Goal: Task Accomplishment & Management: Use online tool/utility

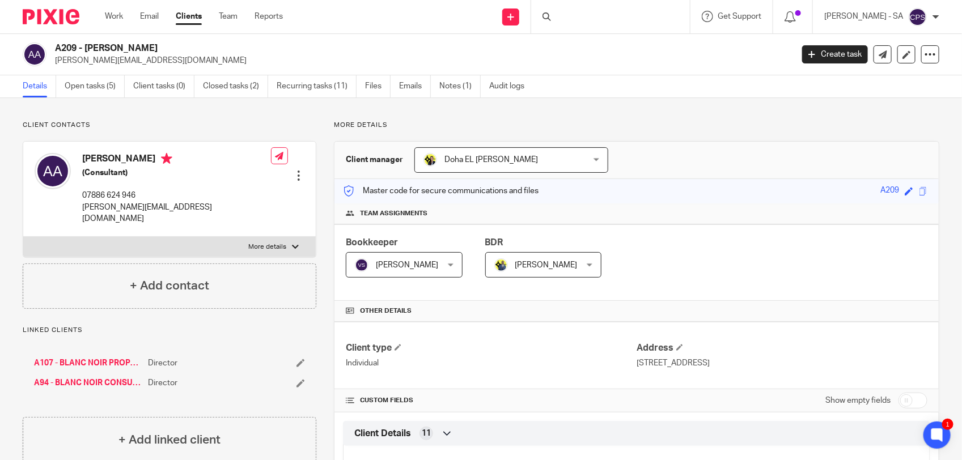
click at [580, 18] on div at bounding box center [610, 16] width 159 height 33
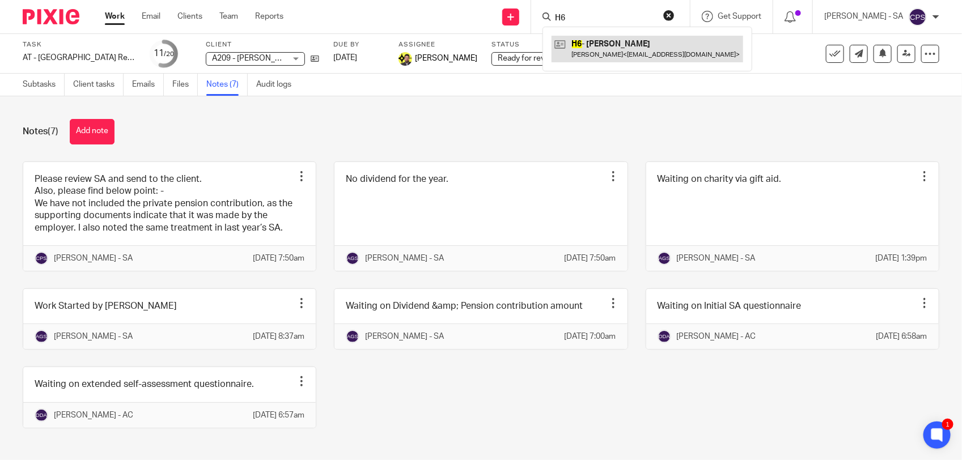
type input "H6"
click at [599, 53] on link at bounding box center [648, 49] width 192 height 26
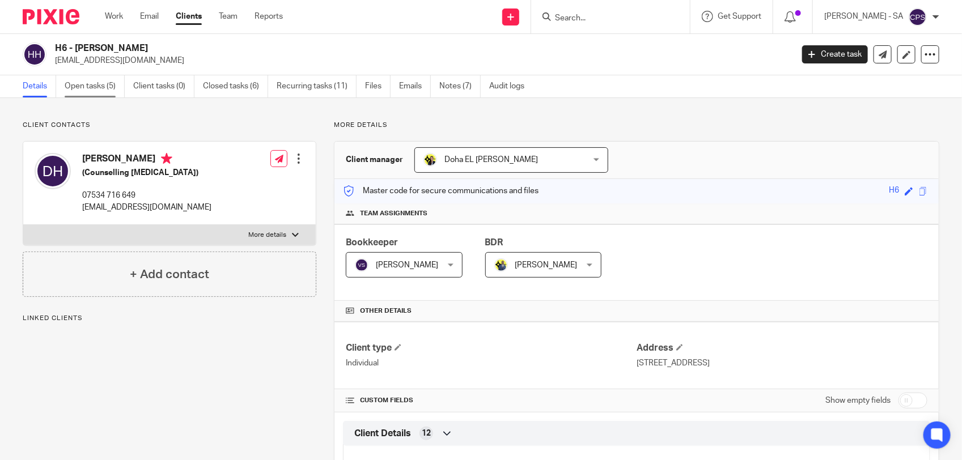
click at [88, 88] on link "Open tasks (5)" at bounding box center [95, 86] width 60 height 22
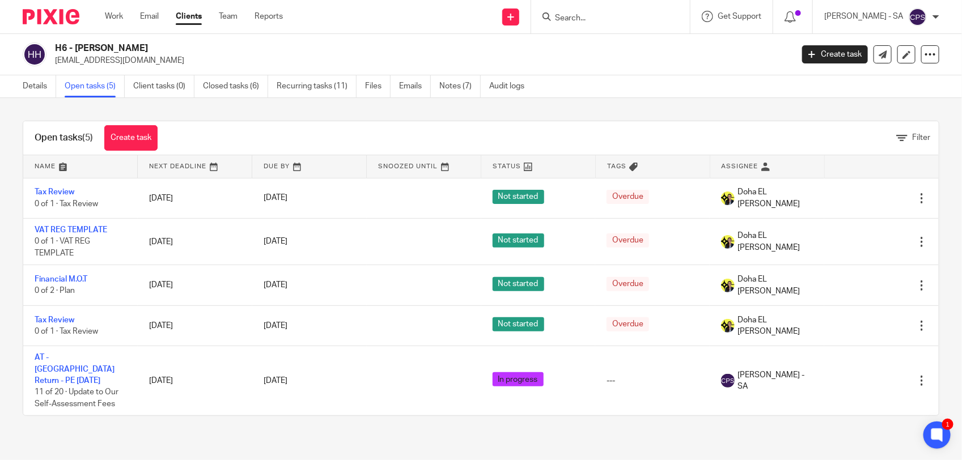
click at [576, 17] on input "Search" at bounding box center [605, 19] width 102 height 10
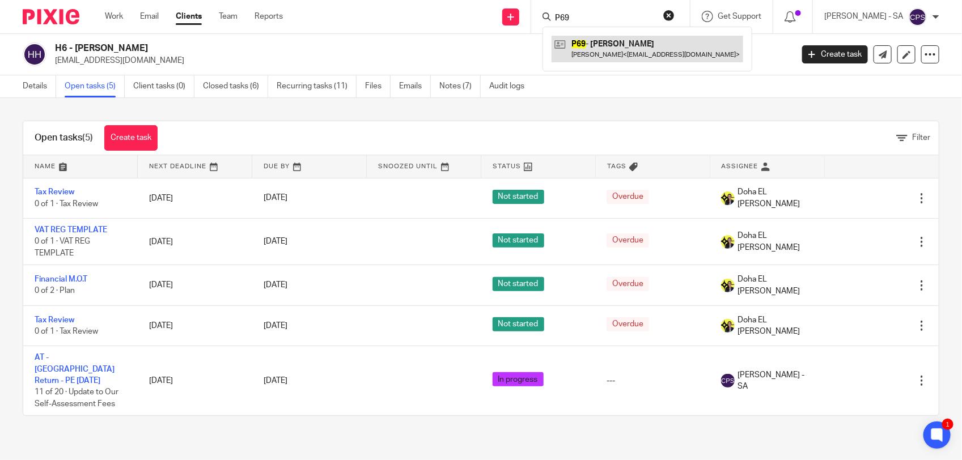
type input "P69"
click at [596, 46] on link at bounding box center [648, 49] width 192 height 26
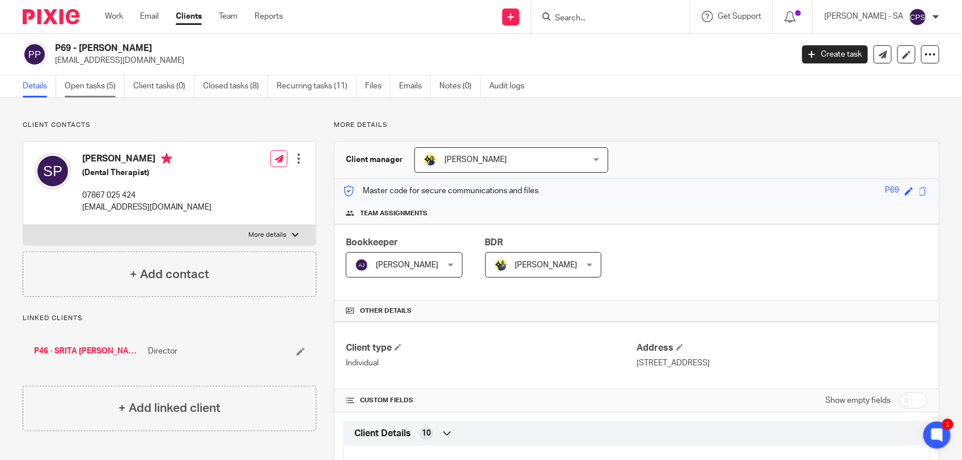
click at [100, 92] on link "Open tasks (5)" at bounding box center [95, 86] width 60 height 22
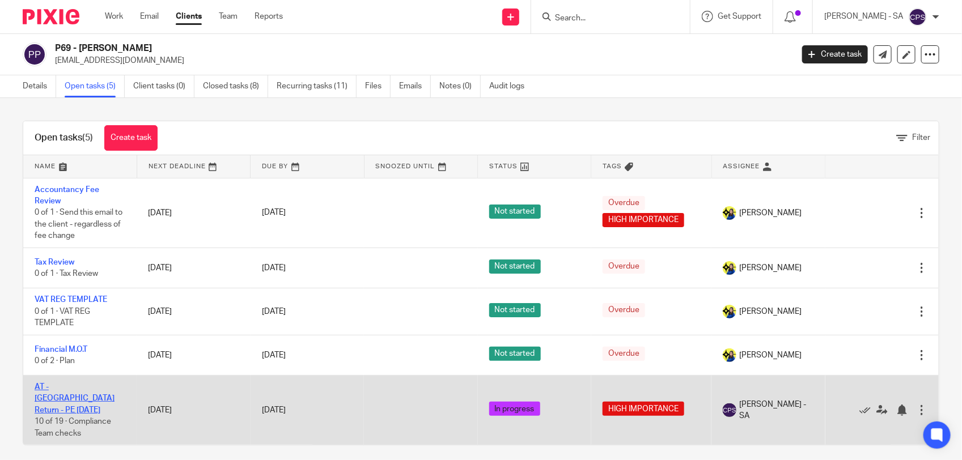
click at [67, 386] on link "AT - [GEOGRAPHIC_DATA] Return - PE [DATE]" at bounding box center [75, 398] width 80 height 31
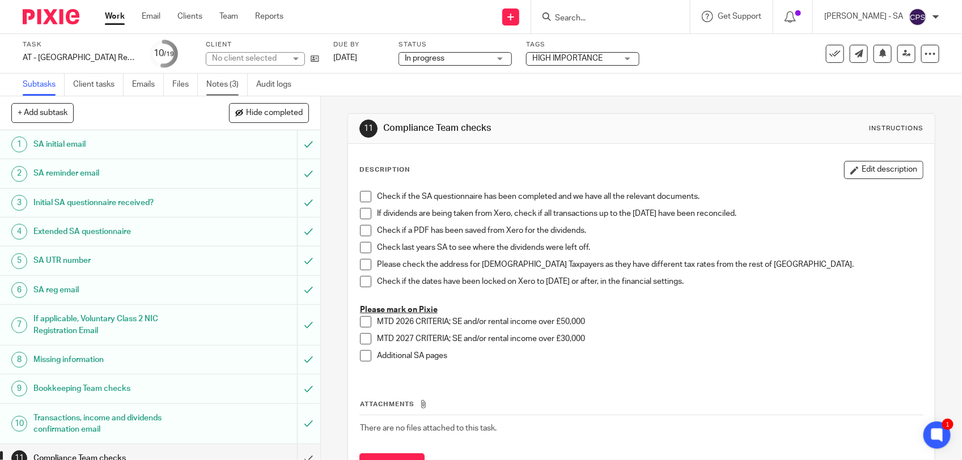
click at [215, 85] on link "Notes (3)" at bounding box center [226, 85] width 41 height 22
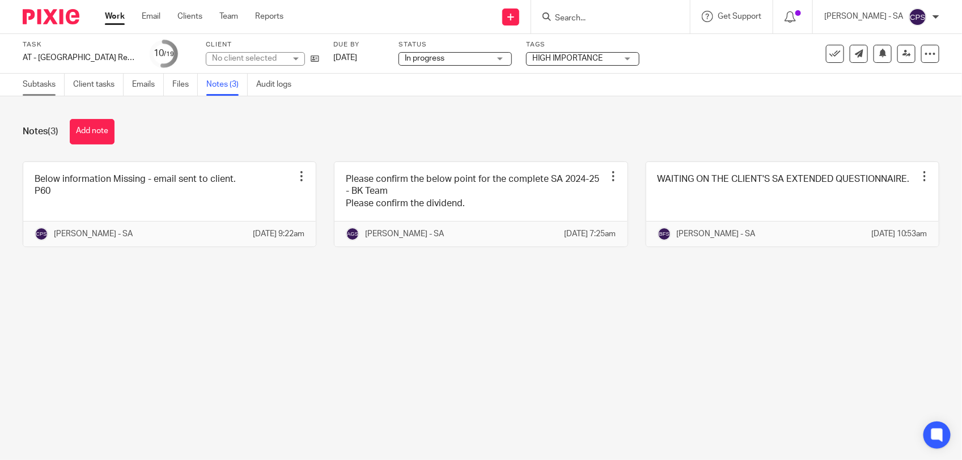
click at [33, 84] on link "Subtasks" at bounding box center [44, 85] width 42 height 22
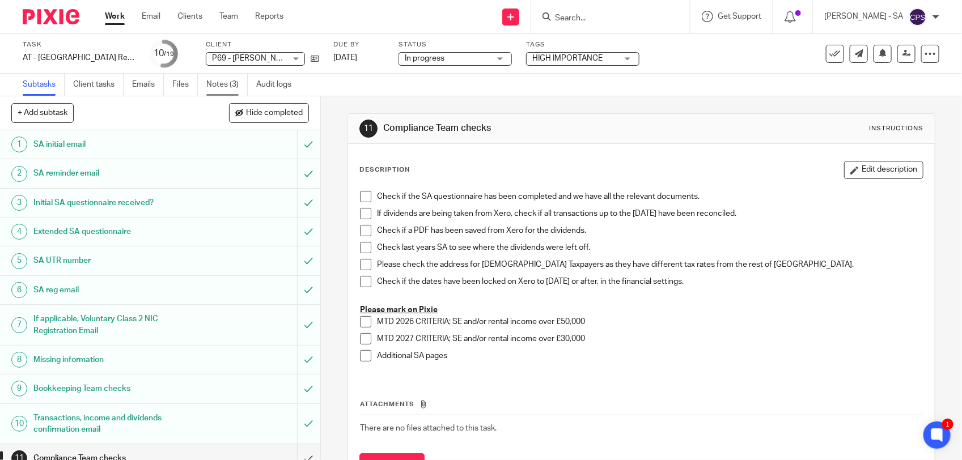
click at [232, 87] on link "Notes (3)" at bounding box center [226, 85] width 41 height 22
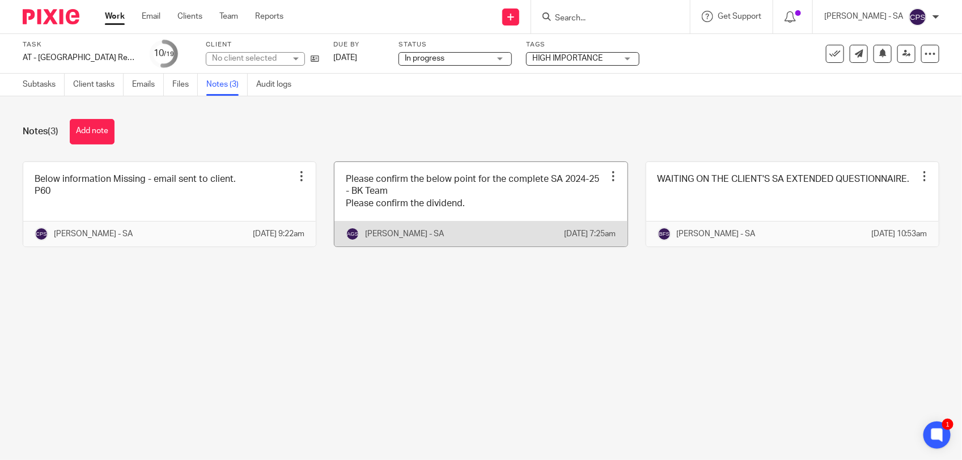
click at [528, 202] on link at bounding box center [481, 204] width 293 height 84
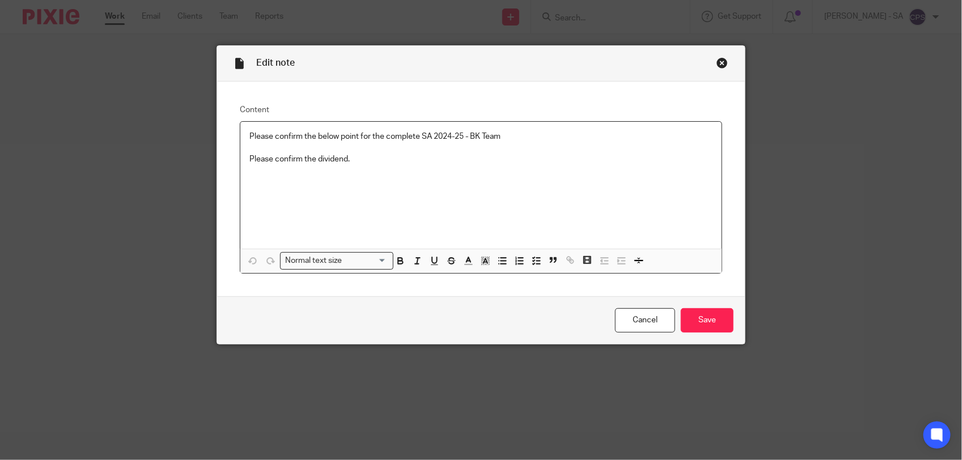
click at [717, 64] on div "Close this dialog window" at bounding box center [722, 62] width 11 height 11
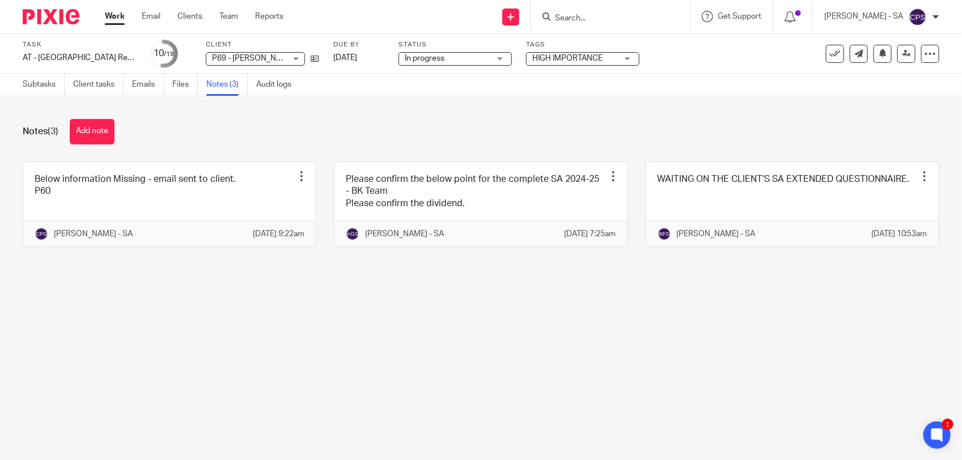
drag, startPoint x: 304, startPoint y: 359, endPoint x: 304, endPoint y: 350, distance: 9.1
click at [304, 359] on main "Task AT - SA Return - PE 05-04-2025 Save AT - SA Return - PE 05-04-2025 10 /19 …" at bounding box center [481, 230] width 962 height 460
click at [47, 88] on link "Subtasks" at bounding box center [44, 85] width 42 height 22
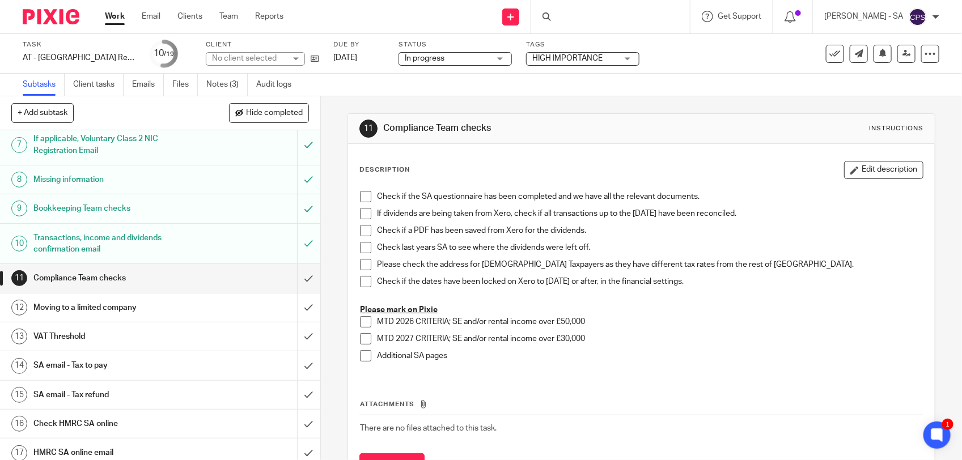
scroll to position [213, 0]
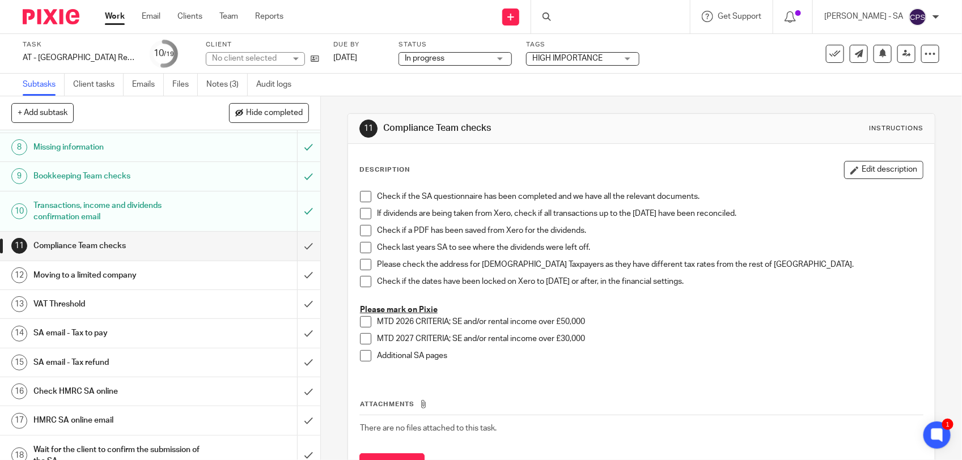
click at [130, 330] on h1 "SA email - Tax to pay" at bounding box center [117, 333] width 168 height 17
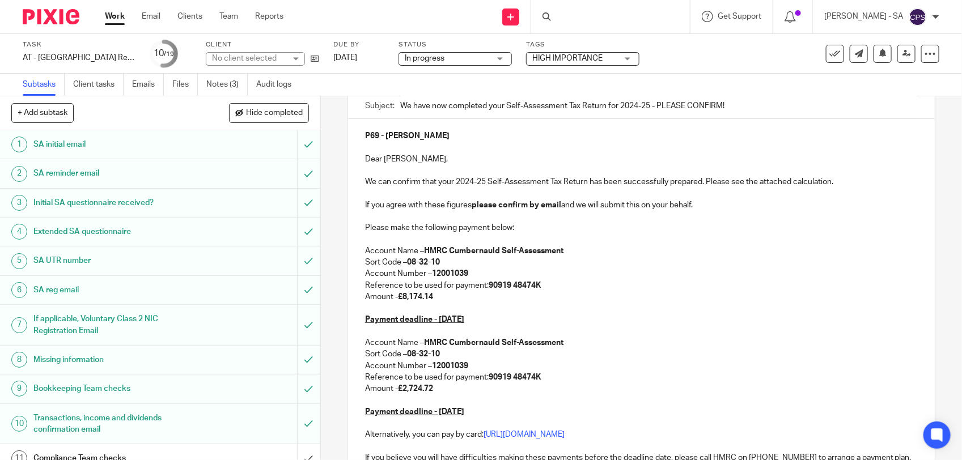
scroll to position [142, 0]
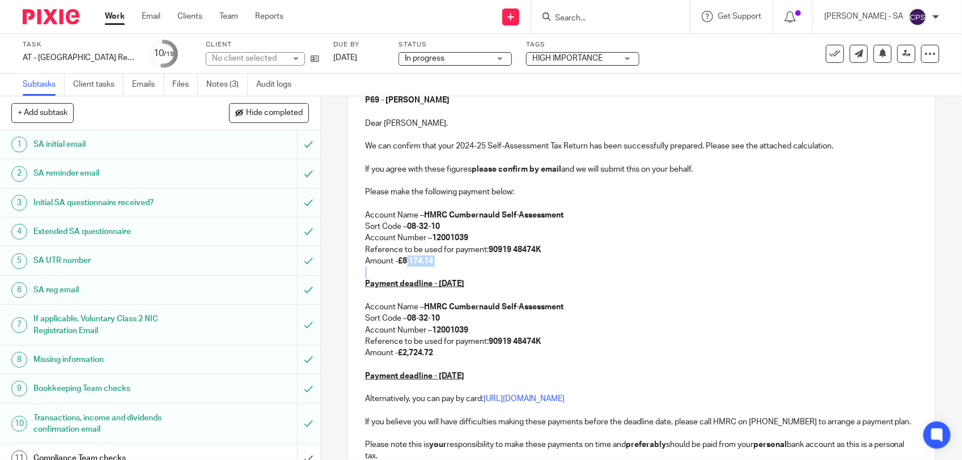
drag, startPoint x: 403, startPoint y: 264, endPoint x: 441, endPoint y: 268, distance: 38.7
click at [441, 268] on div "P69 - [PERSON_NAME], We can confirm that your 2024-25 Self-Assessment Tax Retur…" at bounding box center [641, 300] width 587 height 434
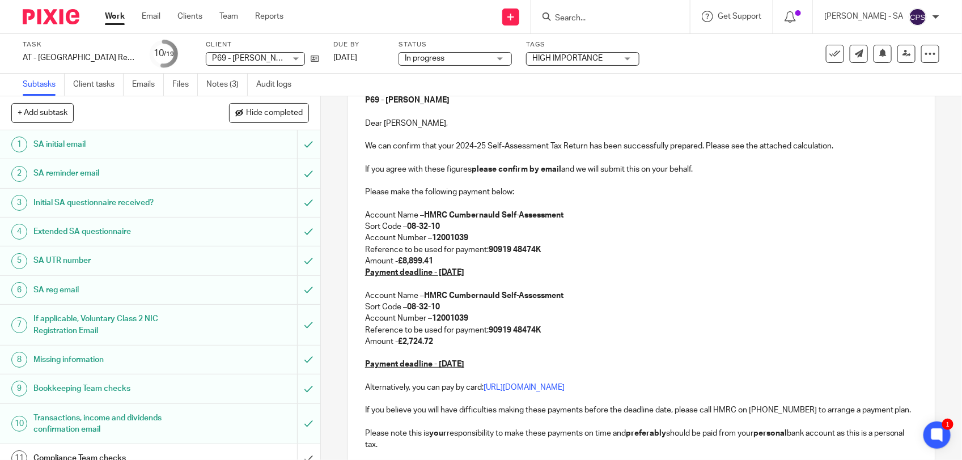
drag, startPoint x: 401, startPoint y: 342, endPoint x: 451, endPoint y: 346, distance: 50.6
click at [451, 346] on p "Amount - £2,724.72" at bounding box center [641, 341] width 553 height 11
click at [440, 263] on p "Amount - £8,899.41" at bounding box center [641, 261] width 553 height 11
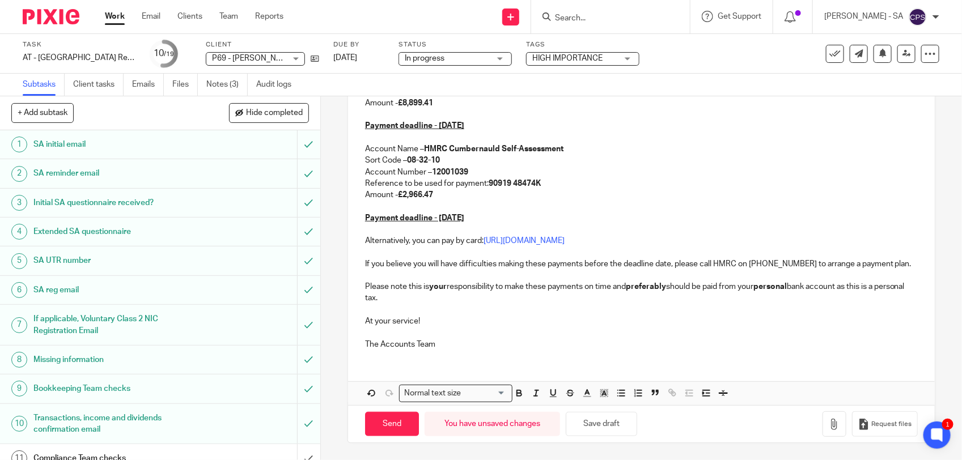
scroll to position [313, 0]
click at [587, 424] on button "Save draft" at bounding box center [601, 424] width 71 height 24
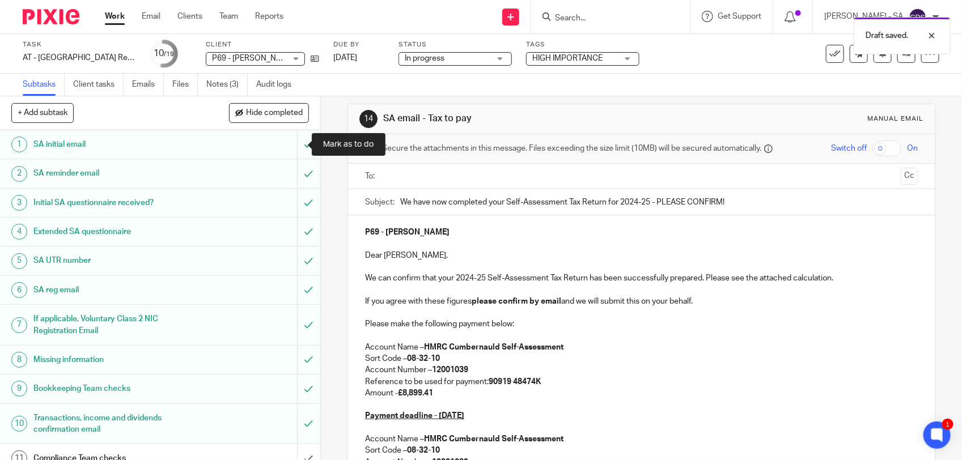
scroll to position [0, 0]
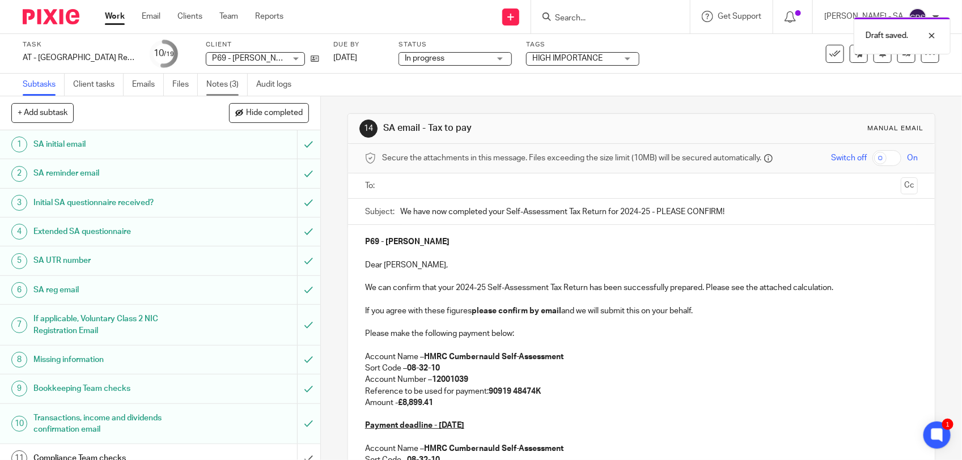
click at [230, 88] on link "Notes (3)" at bounding box center [226, 85] width 41 height 22
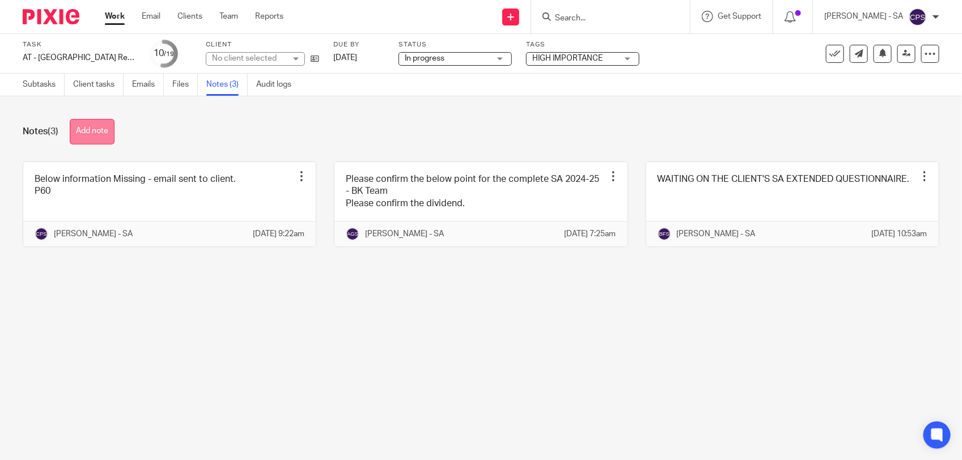
click at [86, 133] on button "Add note" at bounding box center [92, 132] width 45 height 26
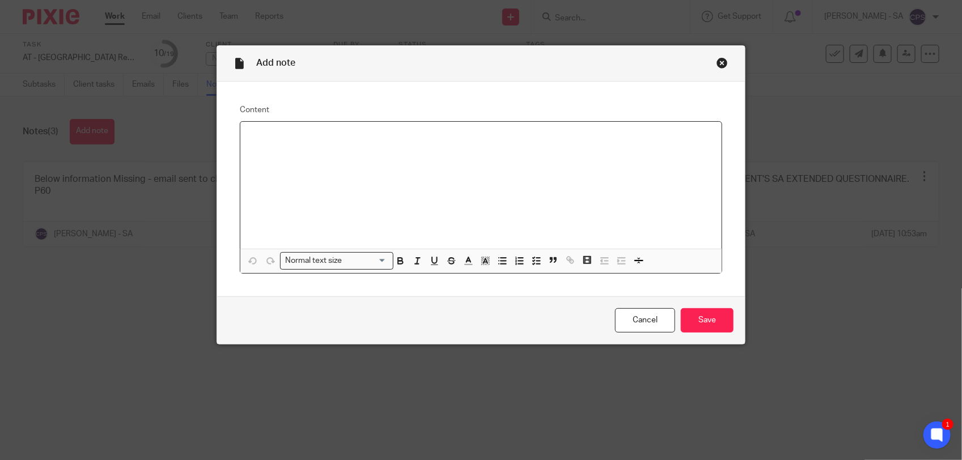
paste div
click at [285, 137] on p "Please check SA and send to the client." at bounding box center [480, 136] width 463 height 11
drag, startPoint x: 245, startPoint y: 137, endPoint x: 404, endPoint y: 134, distance: 158.8
click at [404, 134] on p "Please review SA and send to the client." at bounding box center [480, 136] width 463 height 11
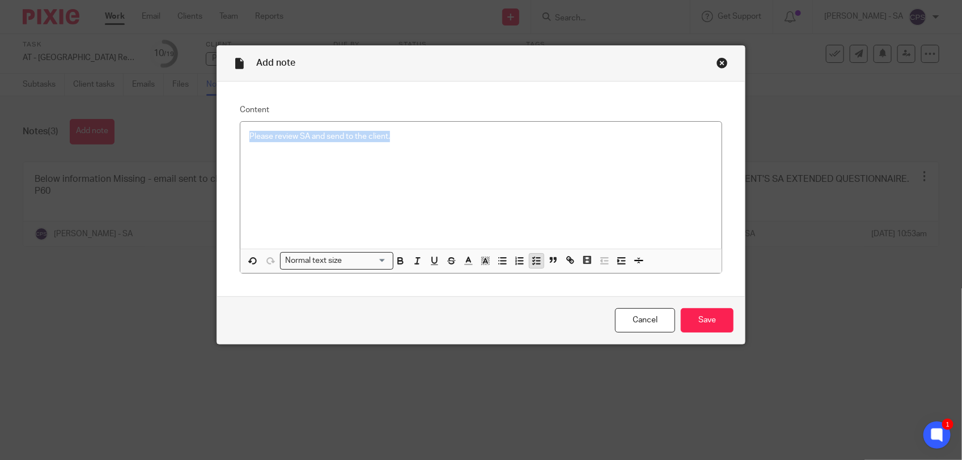
click at [536, 256] on icon "button" at bounding box center [536, 261] width 10 height 10
click at [284, 165] on div "Please review SA and send to the client." at bounding box center [480, 185] width 481 height 127
click at [376, 174] on p at bounding box center [480, 176] width 463 height 11
click at [533, 265] on button "button" at bounding box center [537, 261] width 14 height 14
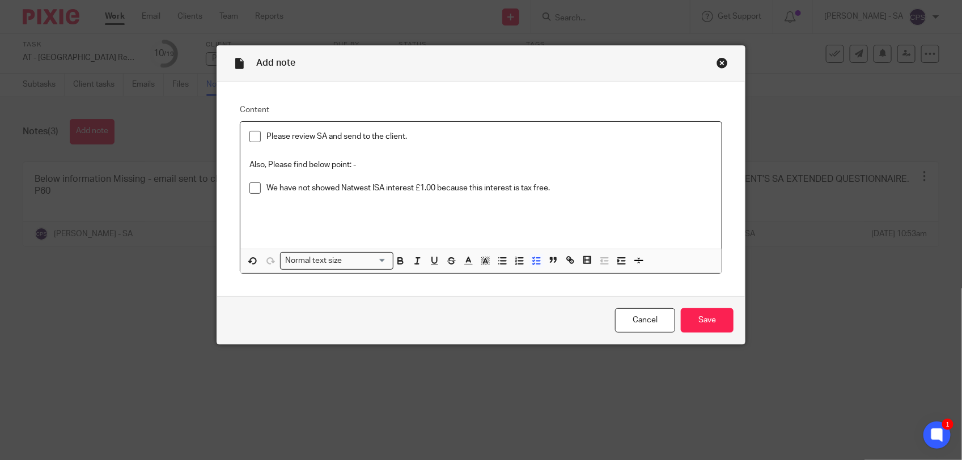
drag, startPoint x: 264, startPoint y: 186, endPoint x: 551, endPoint y: 188, distance: 286.9
click at [551, 188] on p "We have not showed Natwest ISA interest £1.00 because this interest is tax free." at bounding box center [489, 188] width 446 height 11
copy p "We have not showed Natwest ISA interest £1.00 because this interest is tax free."
click at [266, 188] on p "We have not showed Natwest ISA interest £1.00 because this interest is tax free." at bounding box center [489, 188] width 446 height 11
click at [266, 185] on p "We have not showed Natwest ISA interest £1.00 because this interest is tax free." at bounding box center [489, 188] width 446 height 11
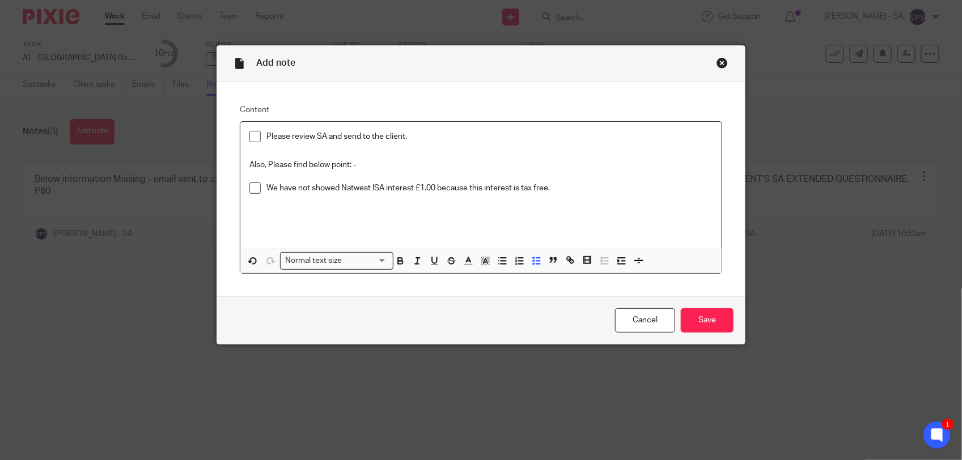
drag, startPoint x: 262, startPoint y: 187, endPoint x: 551, endPoint y: 185, distance: 289.2
click at [551, 185] on p "We have not showed Natwest ISA interest £1.00 because this interest is tax free." at bounding box center [489, 188] width 446 height 11
click at [693, 321] on input "Save" at bounding box center [707, 320] width 53 height 24
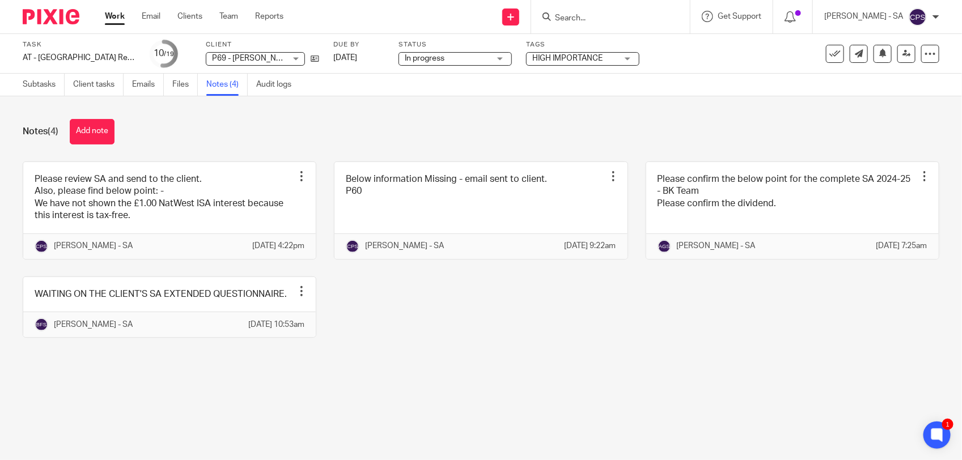
drag, startPoint x: 431, startPoint y: 372, endPoint x: 380, endPoint y: 339, distance: 60.7
click at [431, 372] on div "Notes (4) Add note Please review SA and send to the client. Also, please find b…" at bounding box center [481, 236] width 962 height 281
click at [27, 79] on link "Subtasks" at bounding box center [44, 85] width 42 height 22
click at [473, 60] on span "In progress" at bounding box center [447, 59] width 85 height 12
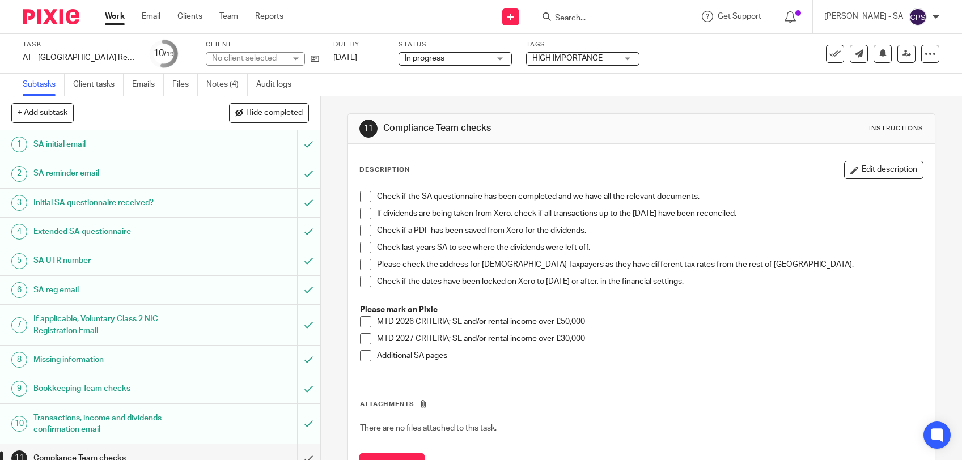
click at [443, 66] on div "Status In progress In progress Not started You can start work In progress Queri…" at bounding box center [455, 53] width 113 height 27
click at [443, 60] on span "In progress" at bounding box center [425, 58] width 40 height 8
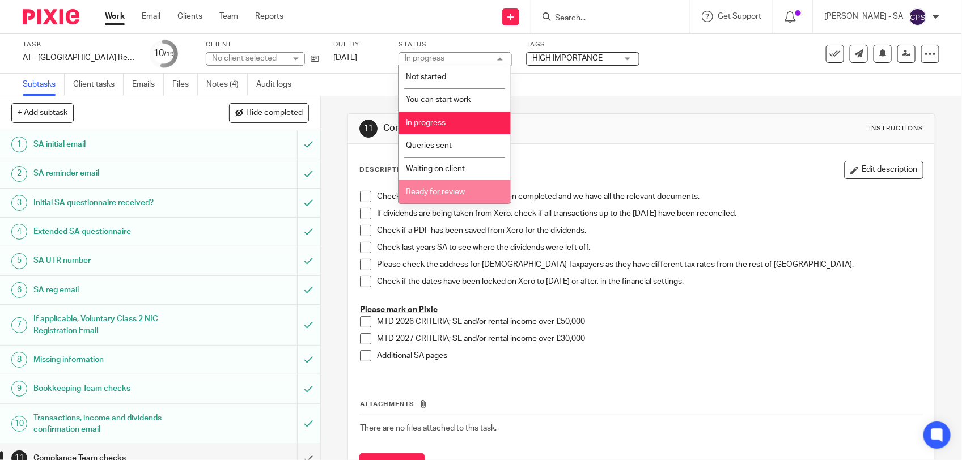
click at [424, 193] on span "Ready for review" at bounding box center [435, 192] width 59 height 8
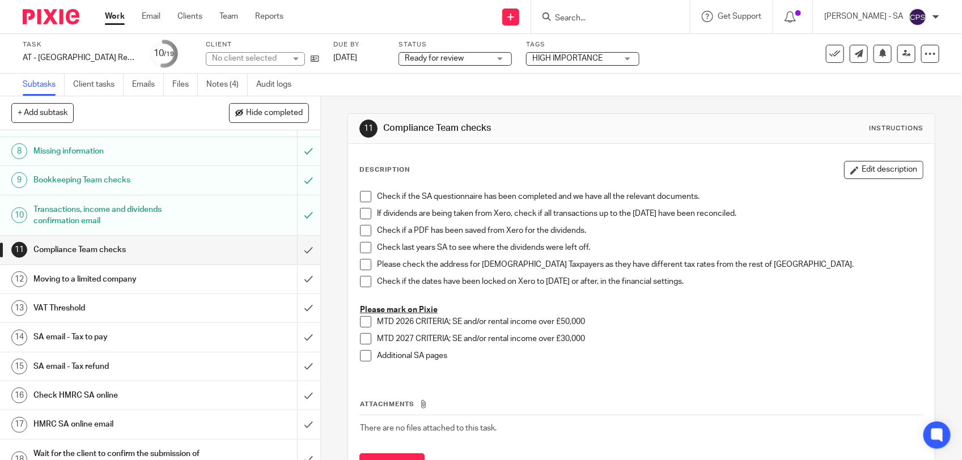
scroll to position [213, 0]
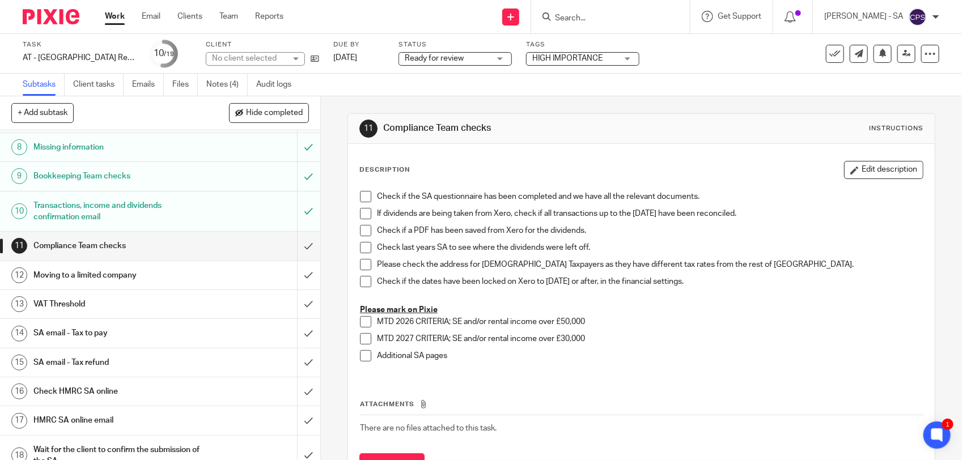
click at [132, 331] on h1 "SA email - Tax to pay" at bounding box center [117, 333] width 168 height 17
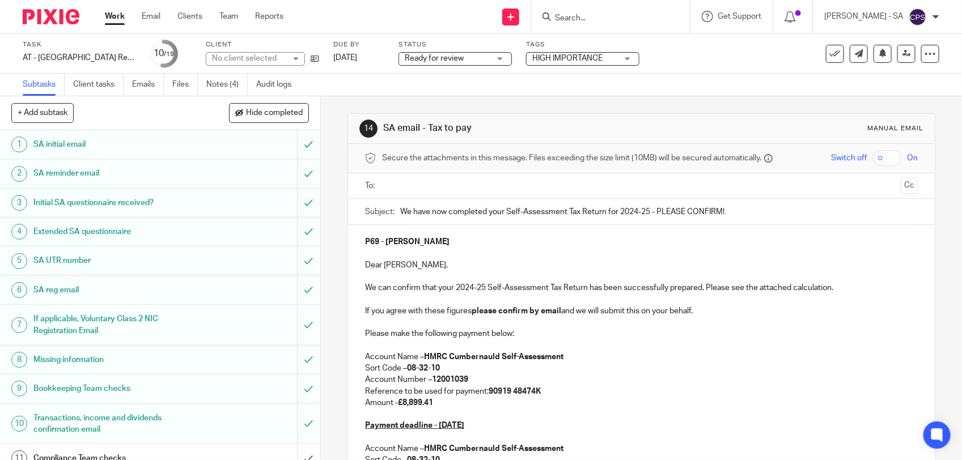
scroll to position [213, 0]
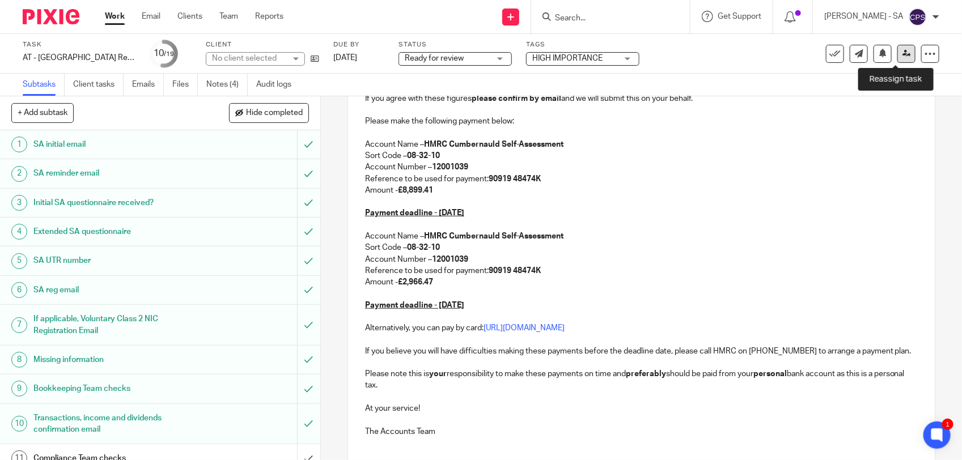
click at [903, 54] on icon at bounding box center [907, 53] width 9 height 9
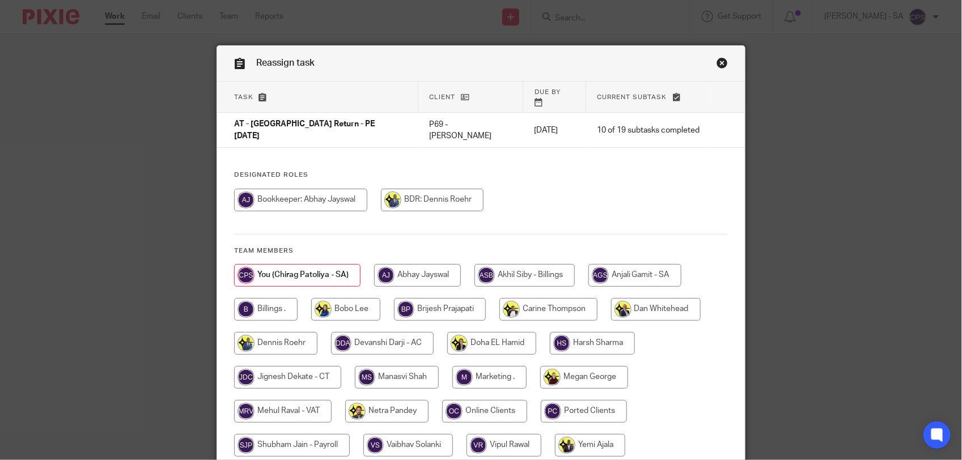
click at [401, 400] on input "radio" at bounding box center [386, 411] width 83 height 23
radio input "true"
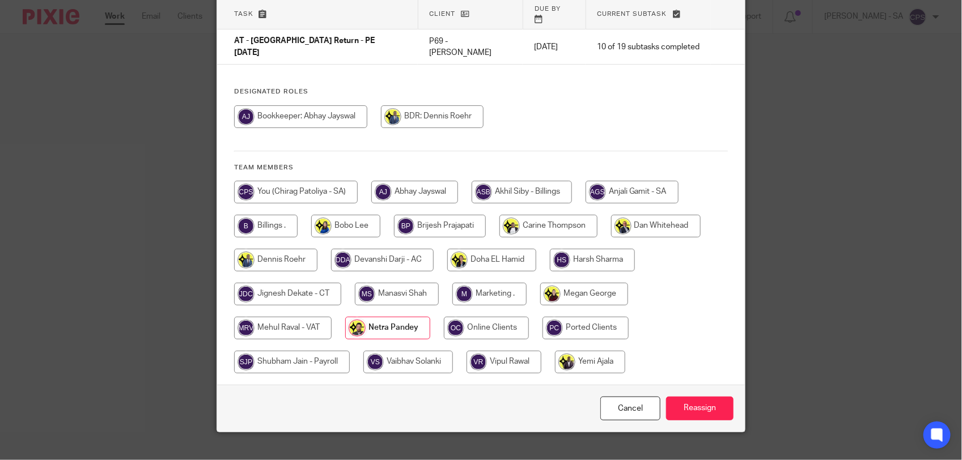
scroll to position [85, 0]
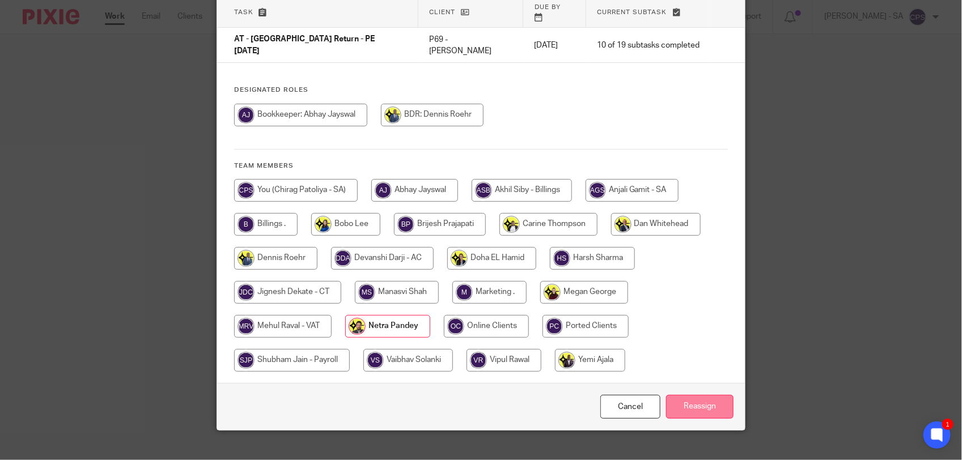
click at [693, 395] on input "Reassign" at bounding box center [699, 407] width 67 height 24
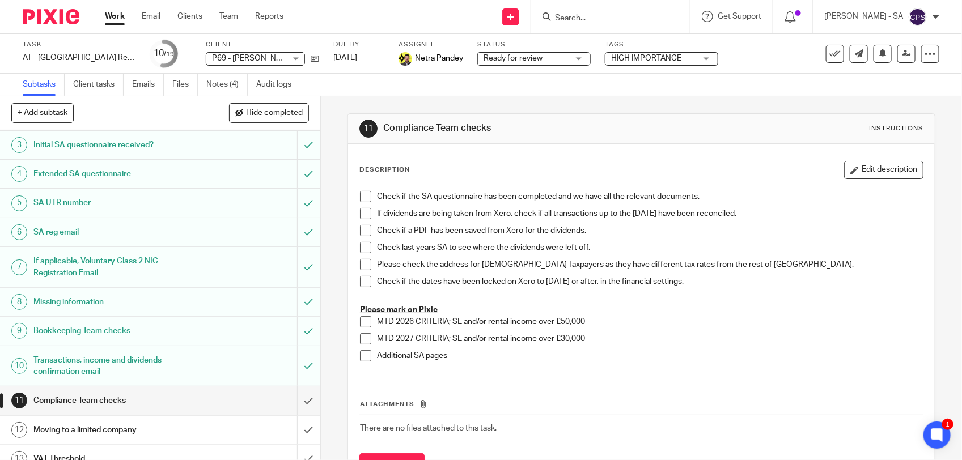
scroll to position [213, 0]
